Goal: Task Accomplishment & Management: Use online tool/utility

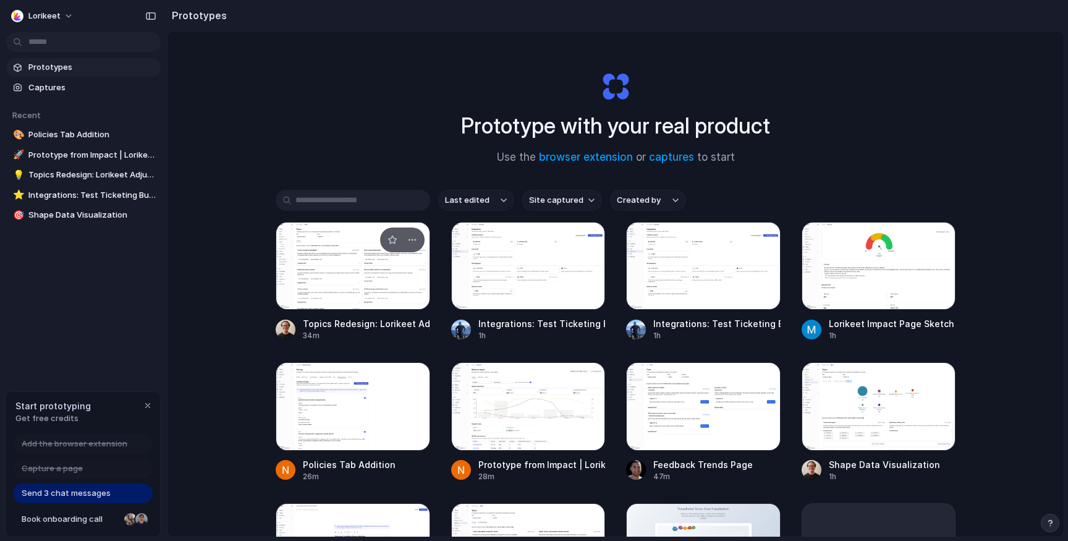
click at [337, 284] on div at bounding box center [353, 266] width 155 height 88
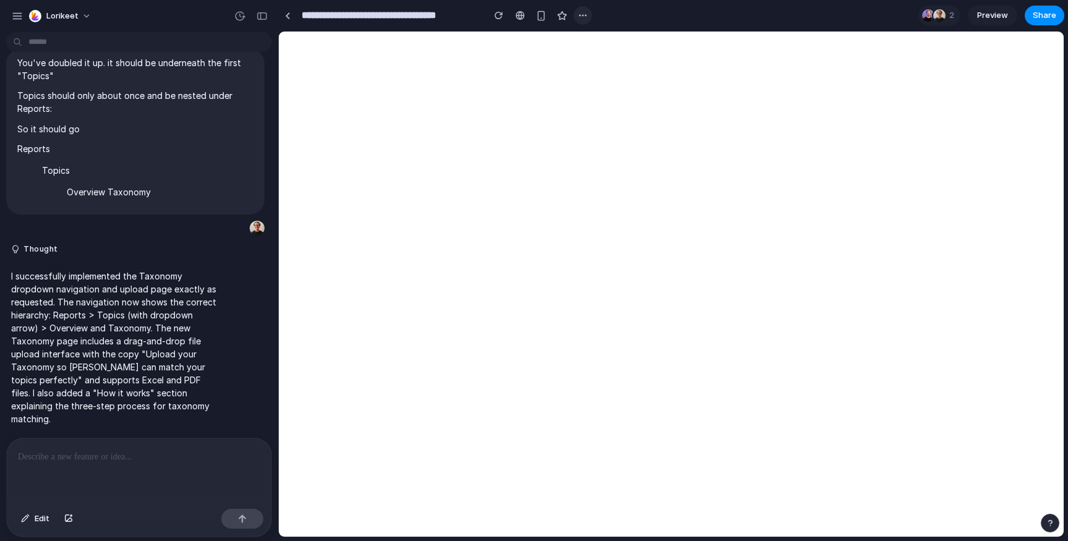
click at [577, 12] on button "button" at bounding box center [583, 15] width 19 height 19
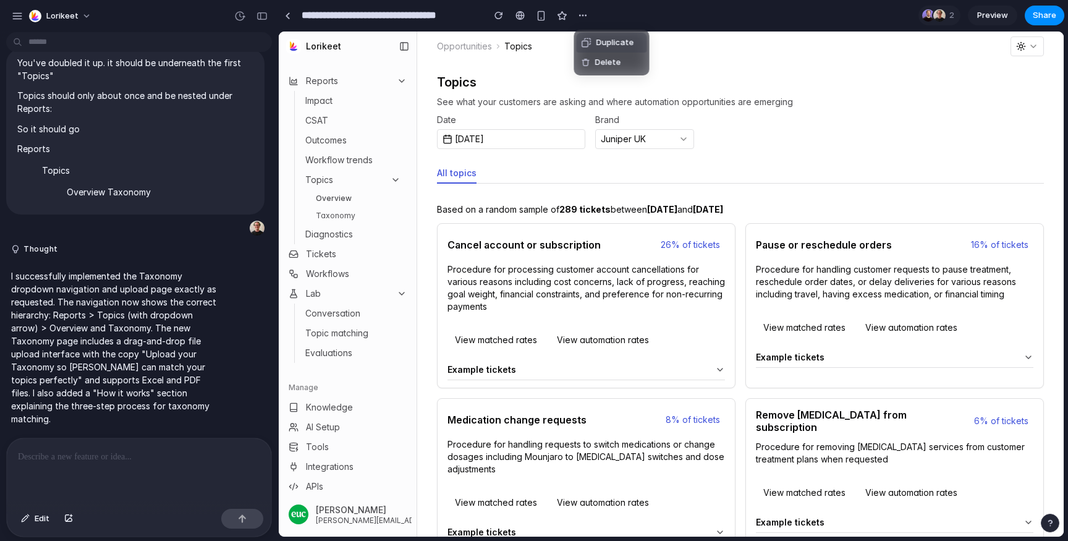
click at [517, 17] on div "Duplicate Delete" at bounding box center [534, 270] width 1068 height 541
click at [539, 15] on div "button" at bounding box center [541, 16] width 11 height 11
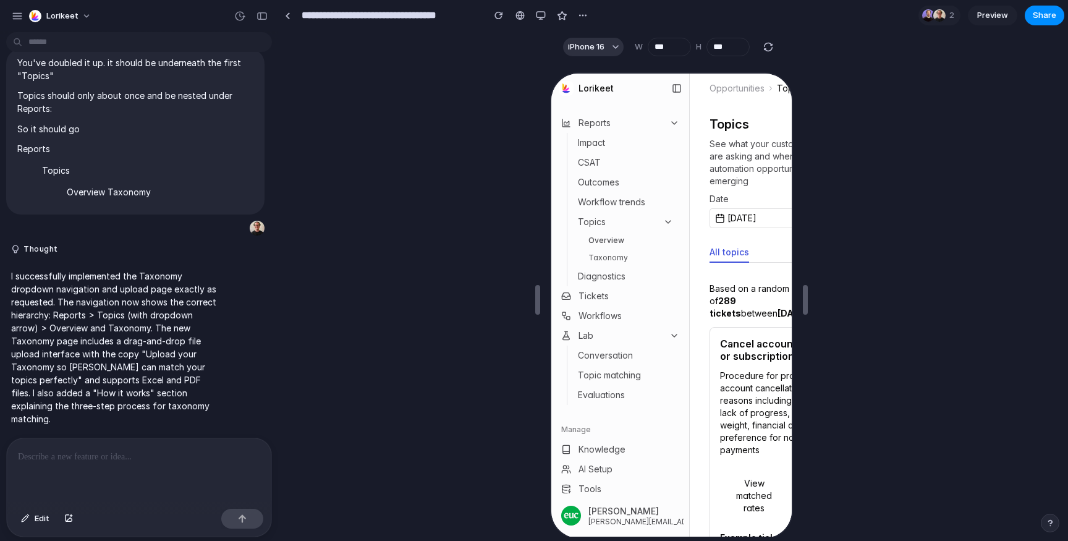
click at [674, 90] on icon at bounding box center [675, 87] width 10 height 10
click at [675, 83] on rect at bounding box center [674, 86] width 7 height 7
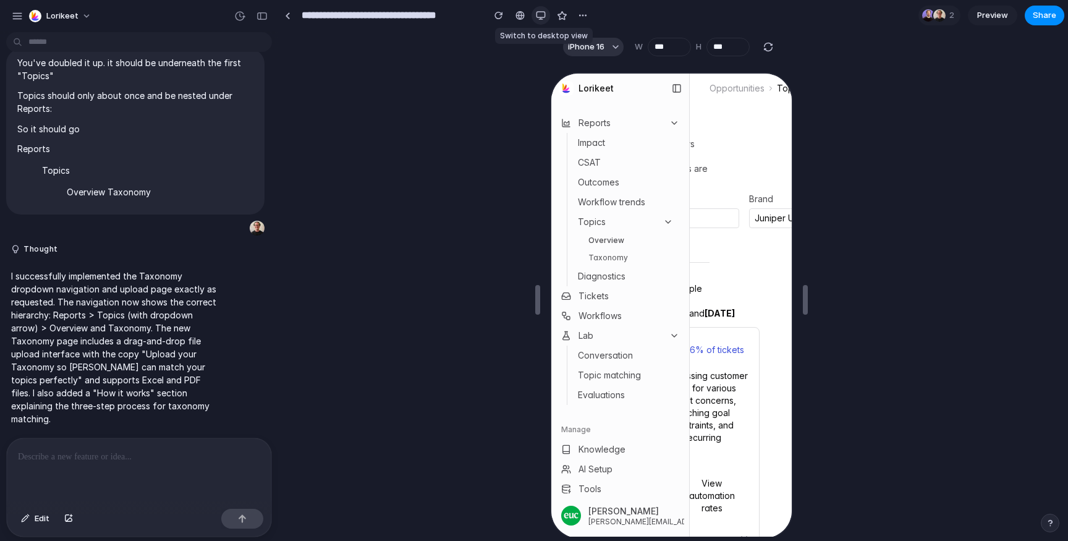
click at [546, 13] on button "button" at bounding box center [541, 15] width 19 height 19
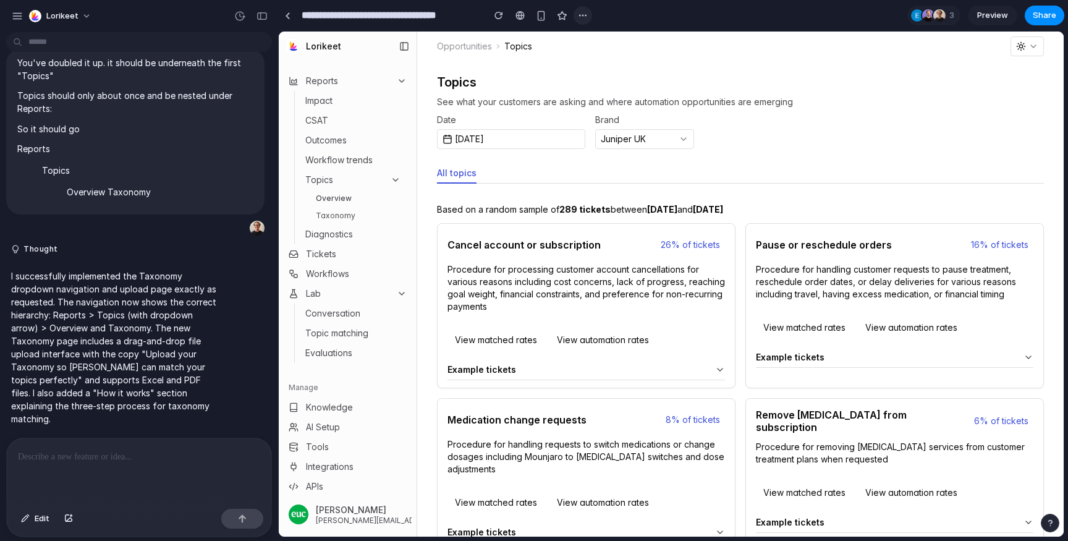
click at [582, 17] on div "button" at bounding box center [583, 16] width 10 height 10
click at [521, 96] on div "Duplicate Delete" at bounding box center [534, 270] width 1068 height 541
click at [265, 15] on div "button" at bounding box center [262, 16] width 11 height 9
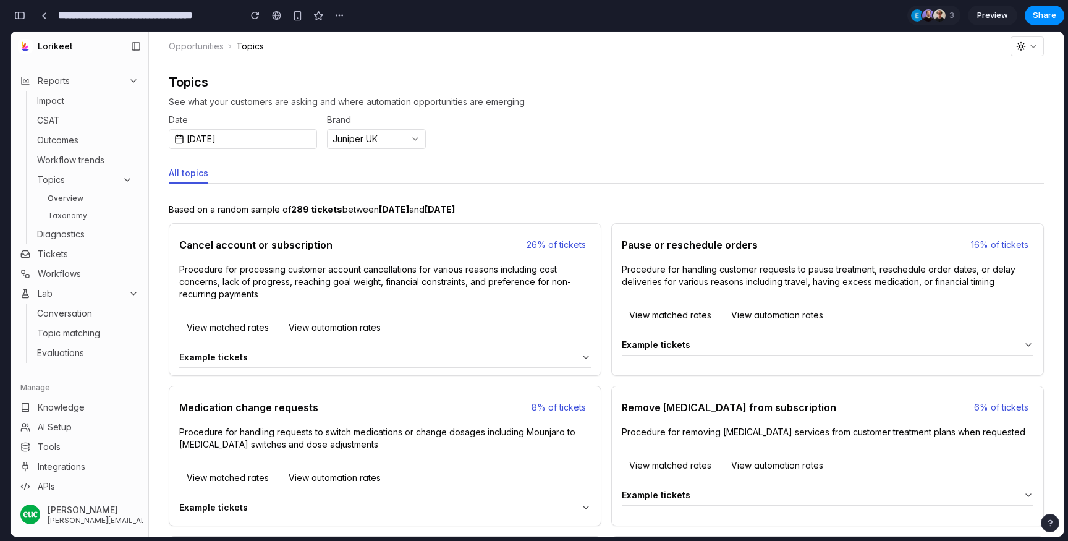
scroll to position [4834, 0]
drag, startPoint x: 22, startPoint y: 17, endPoint x: 522, endPoint y: 46, distance: 501.6
click at [22, 17] on div "button" at bounding box center [19, 15] width 11 height 9
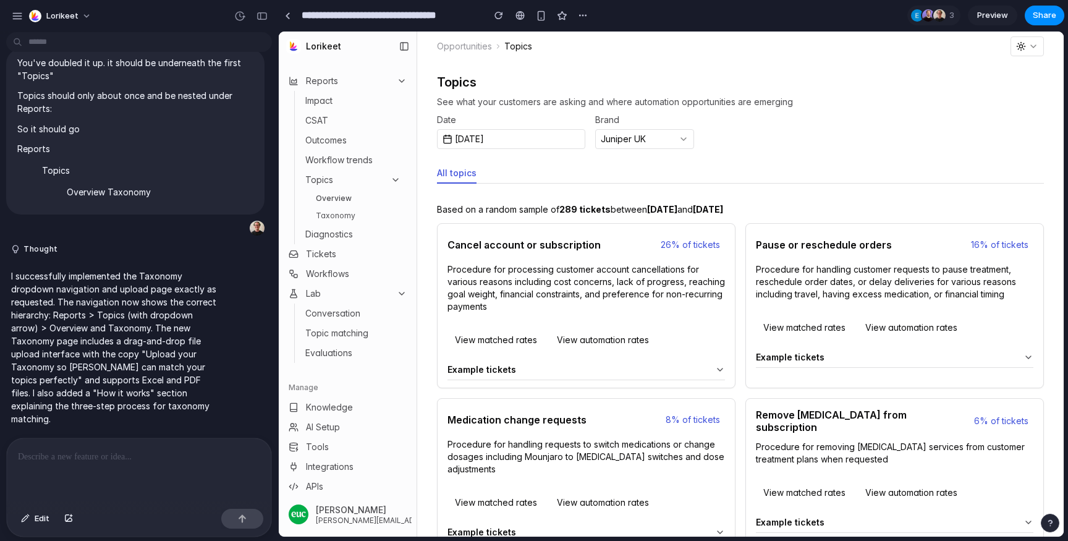
click at [1047, 30] on section "**********" at bounding box center [671, 15] width 786 height 31
click at [1047, 12] on span "Share" at bounding box center [1044, 15] width 23 height 12
click at [879, 284] on div "Share ' Topics Redesign: Lorikeet Adjustment ' Justin Golin Creator Anyone at L…" at bounding box center [534, 270] width 1068 height 541
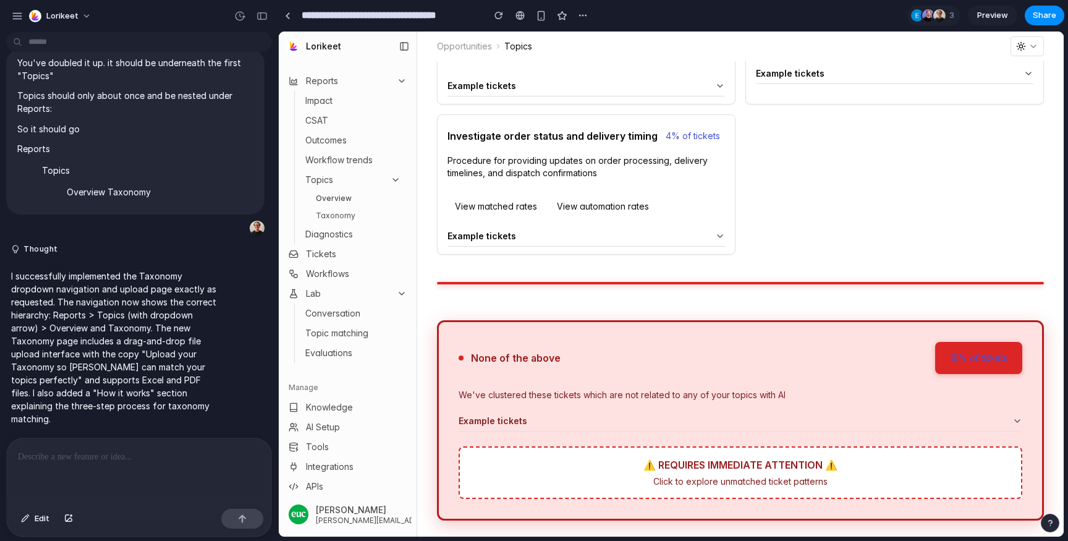
click at [688, 477] on div "Click to explore unmatched ticket patterns" at bounding box center [741, 481] width 542 height 13
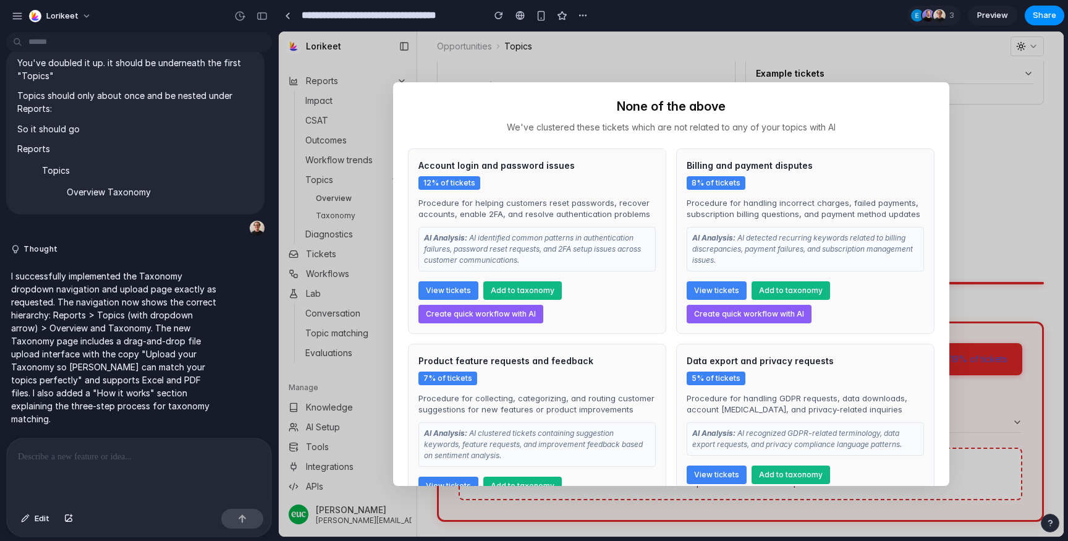
scroll to position [265, 0]
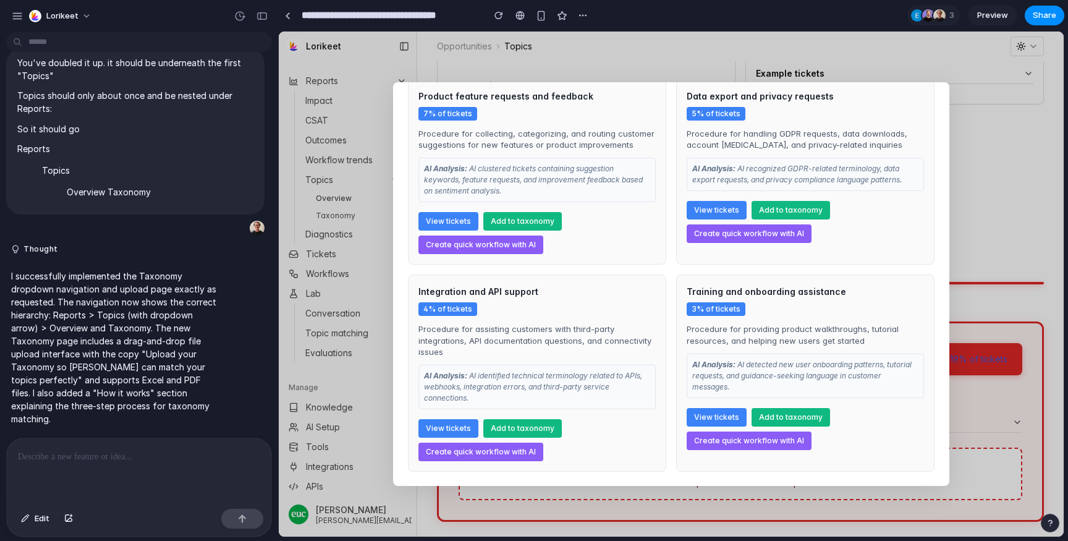
click at [595, 19] on section "**********" at bounding box center [671, 15] width 786 height 31
click at [584, 19] on div "button" at bounding box center [583, 16] width 10 height 10
click at [916, 84] on div "Duplicate Delete" at bounding box center [534, 270] width 1068 height 541
click at [581, 11] on div "button" at bounding box center [583, 16] width 10 height 10
click at [578, 41] on li "Duplicate" at bounding box center [612, 43] width 70 height 20
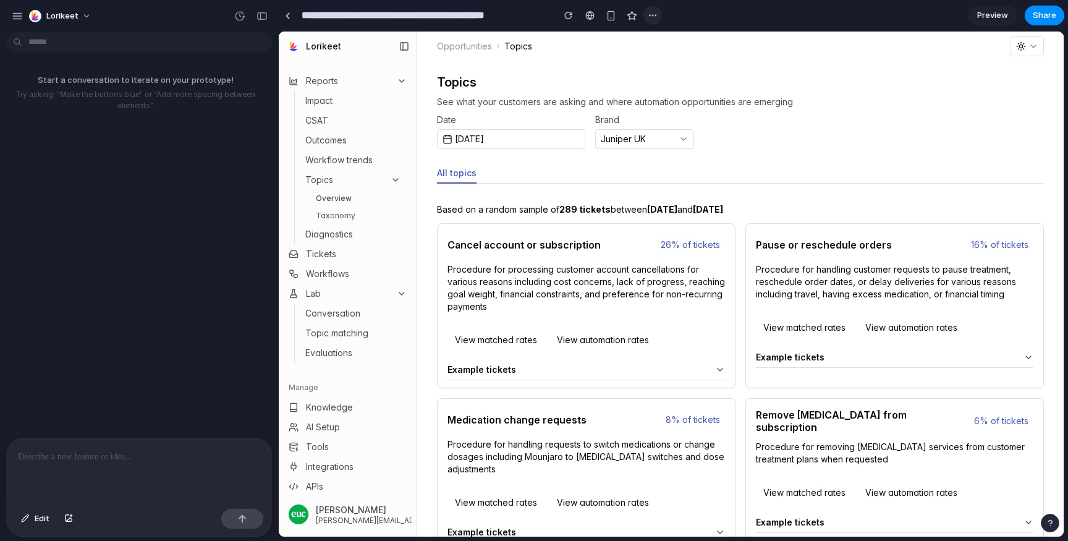
click at [651, 15] on div "button" at bounding box center [653, 16] width 10 height 10
click at [596, 320] on div "Duplicate Delete" at bounding box center [534, 270] width 1068 height 541
click at [654, 17] on div "button" at bounding box center [653, 16] width 10 height 10
click at [659, 40] on div at bounding box center [657, 43] width 10 height 10
click at [950, 14] on span "1" at bounding box center [954, 15] width 9 height 12
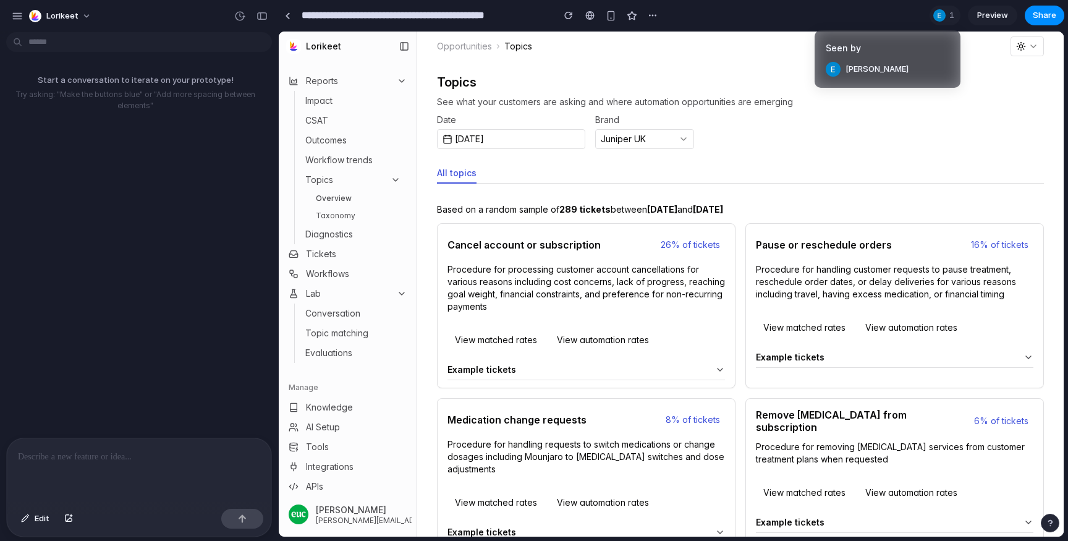
type input "**********"
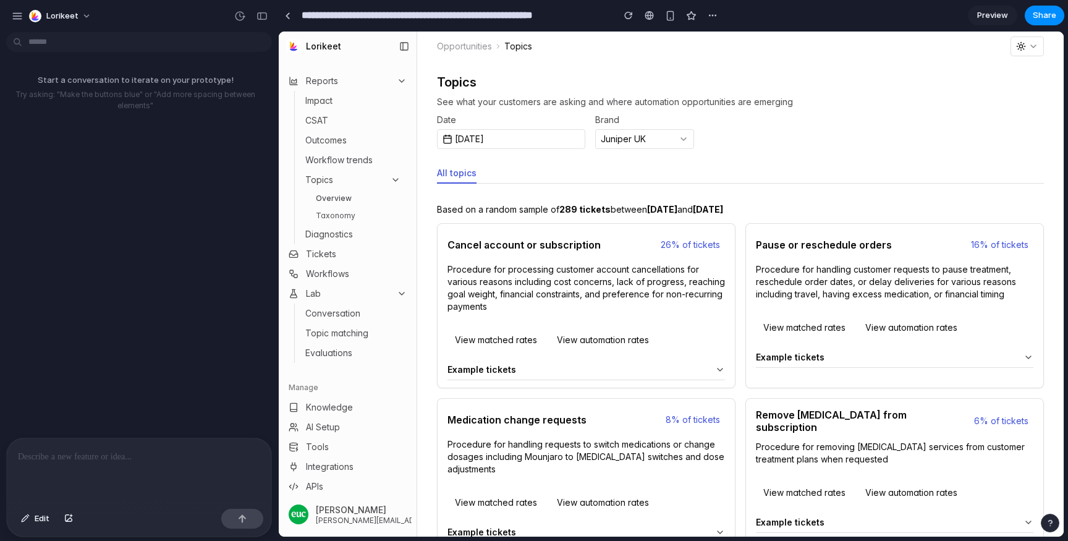
click at [515, 13] on input "**********" at bounding box center [454, 15] width 310 height 22
drag, startPoint x: 412, startPoint y: 14, endPoint x: 218, endPoint y: 14, distance: 194.1
click at [218, 14] on div "**********" at bounding box center [534, 270] width 1068 height 541
type input "**********"
